Goal: Task Accomplishment & Management: Manage account settings

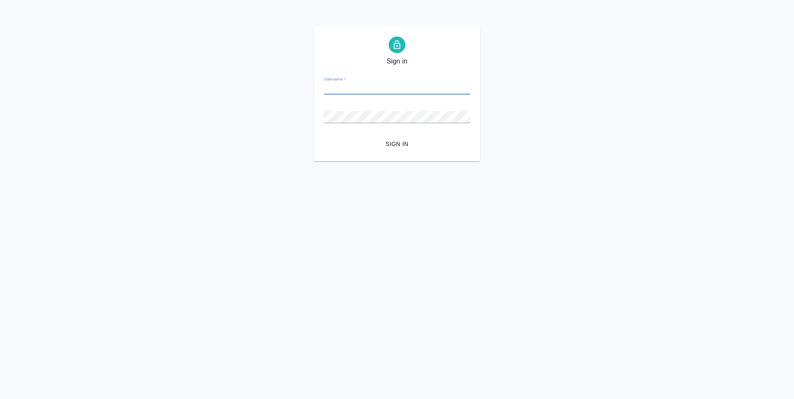
paste input "[EMAIL_ADDRESS][DOMAIN_NAME]"
click at [402, 146] on span "Sign in" at bounding box center [397, 144] width 133 height 10
click at [356, 88] on input "[EMAIL_ADDRESS][DOMAIN_NAME]" at bounding box center [397, 89] width 146 height 12
click at [402, 147] on span "Sign in" at bounding box center [397, 144] width 133 height 10
click at [410, 85] on input "[PERSON_NAME][EMAIL_ADDRESS][DOMAIN_NAME]" at bounding box center [397, 89] width 146 height 12
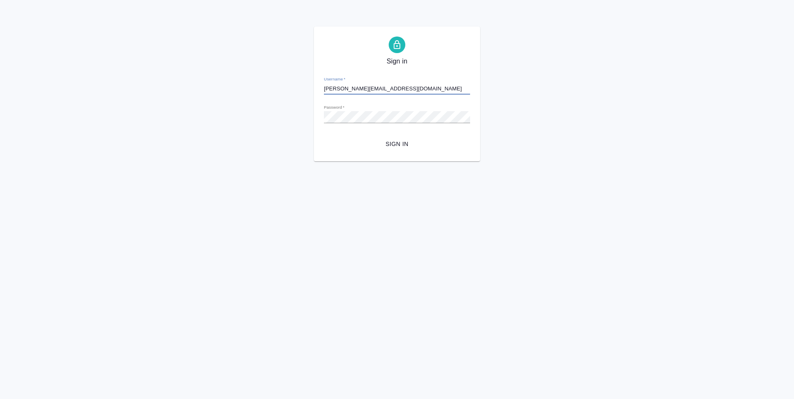
click at [354, 90] on input "[PERSON_NAME][EMAIL_ADDRESS][DOMAIN_NAME]" at bounding box center [397, 89] width 146 height 12
click at [322, 90] on div "Sign in Username   * [PERSON_NAME][EMAIL_ADDRESS][DOMAIN_NAME] Password   * url…" at bounding box center [397, 94] width 166 height 135
click at [323, 88] on div "Sign in Username   * [PERSON_NAME][EMAIL_ADDRESS][DOMAIN_NAME] Password   * url…" at bounding box center [397, 94] width 166 height 135
click at [325, 88] on input "[PERSON_NAME][EMAIL_ADDRESS][DOMAIN_NAME]" at bounding box center [397, 89] width 146 height 12
click at [400, 146] on span "Sign in" at bounding box center [397, 144] width 133 height 10
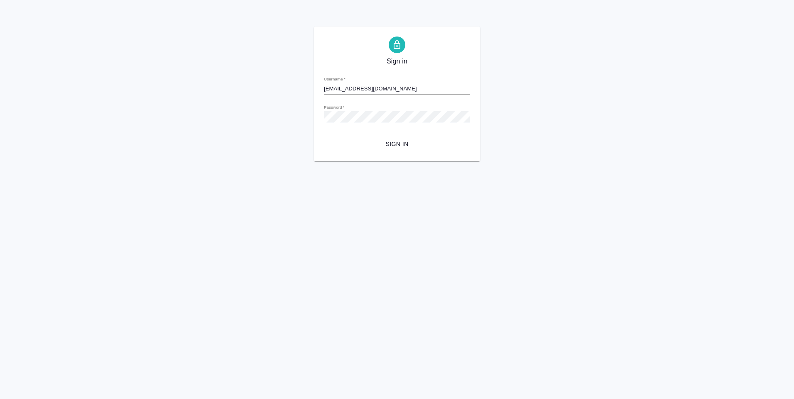
click at [326, 89] on input "[EMAIL_ADDRESS][DOMAIN_NAME]" at bounding box center [397, 89] width 146 height 12
type input "[EMAIL_ADDRESS][DOMAIN_NAME]"
click at [398, 145] on span "Sign in" at bounding box center [397, 144] width 133 height 10
click at [392, 143] on span "Sign in" at bounding box center [397, 144] width 133 height 10
click at [429, 110] on div "Password   *" at bounding box center [397, 114] width 146 height 18
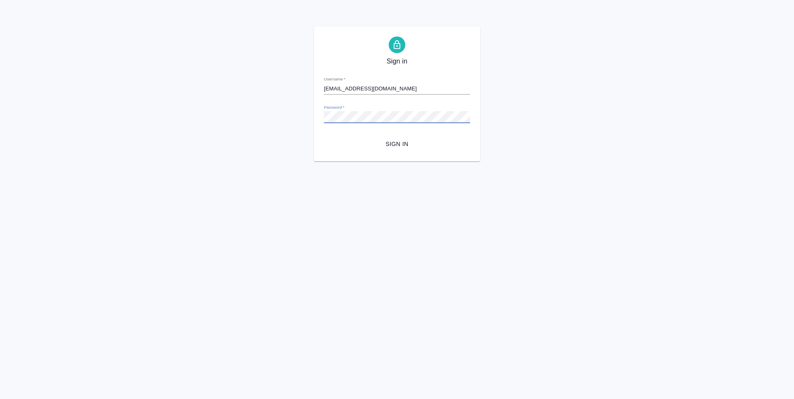
click at [277, 112] on div "Sign in Username   * [EMAIL_ADDRESS][DOMAIN_NAME] Password   * urlPath   * / Si…" at bounding box center [397, 94] width 794 height 135
click at [392, 147] on span "Sign in" at bounding box center [397, 144] width 133 height 10
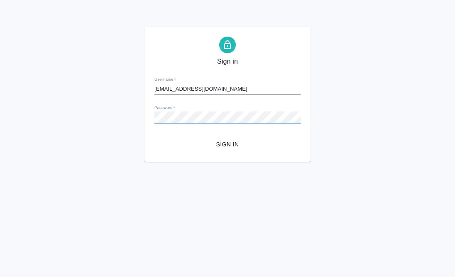
click at [122, 114] on div "Sign in Username   * [EMAIL_ADDRESS][DOMAIN_NAME] Password   * urlPath   * / Si…" at bounding box center [227, 94] width 455 height 135
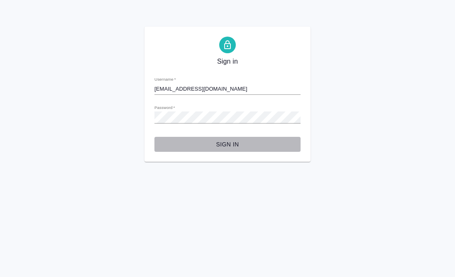
click at [232, 147] on span "Sign in" at bounding box center [227, 144] width 133 height 10
